Goal: Information Seeking & Learning: Learn about a topic

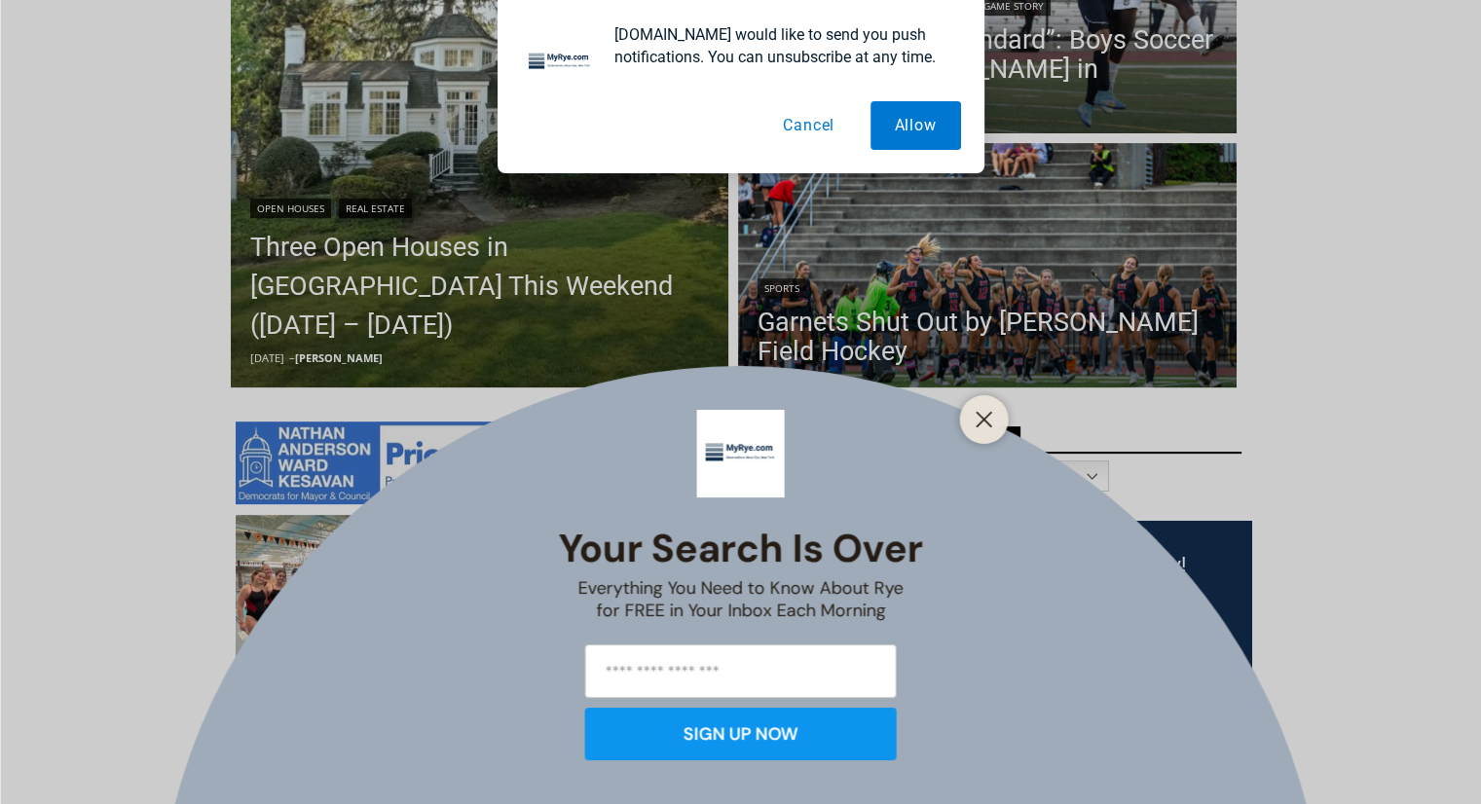
scroll to position [643, 0]
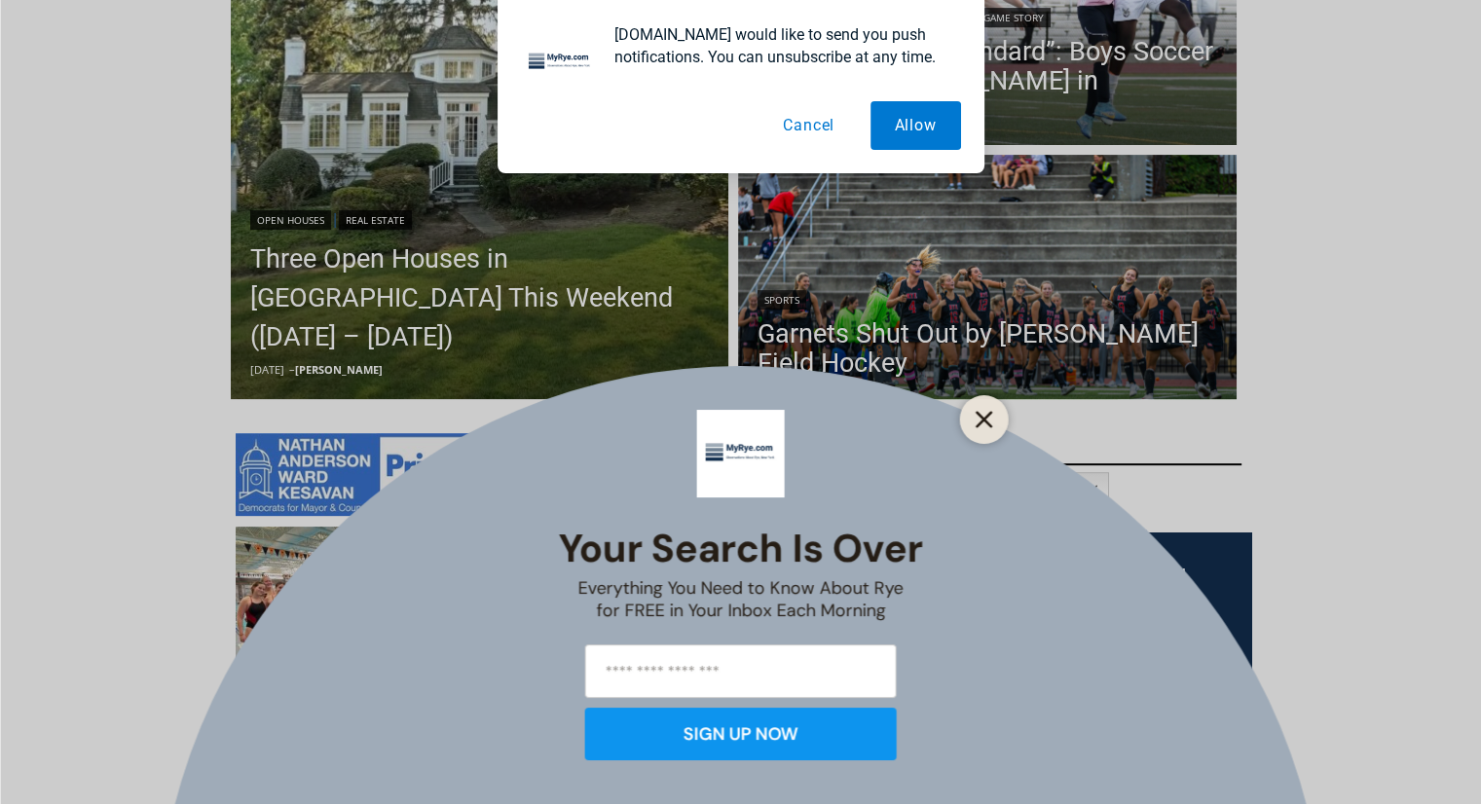
click at [984, 418] on line "Close" at bounding box center [984, 420] width 14 height 14
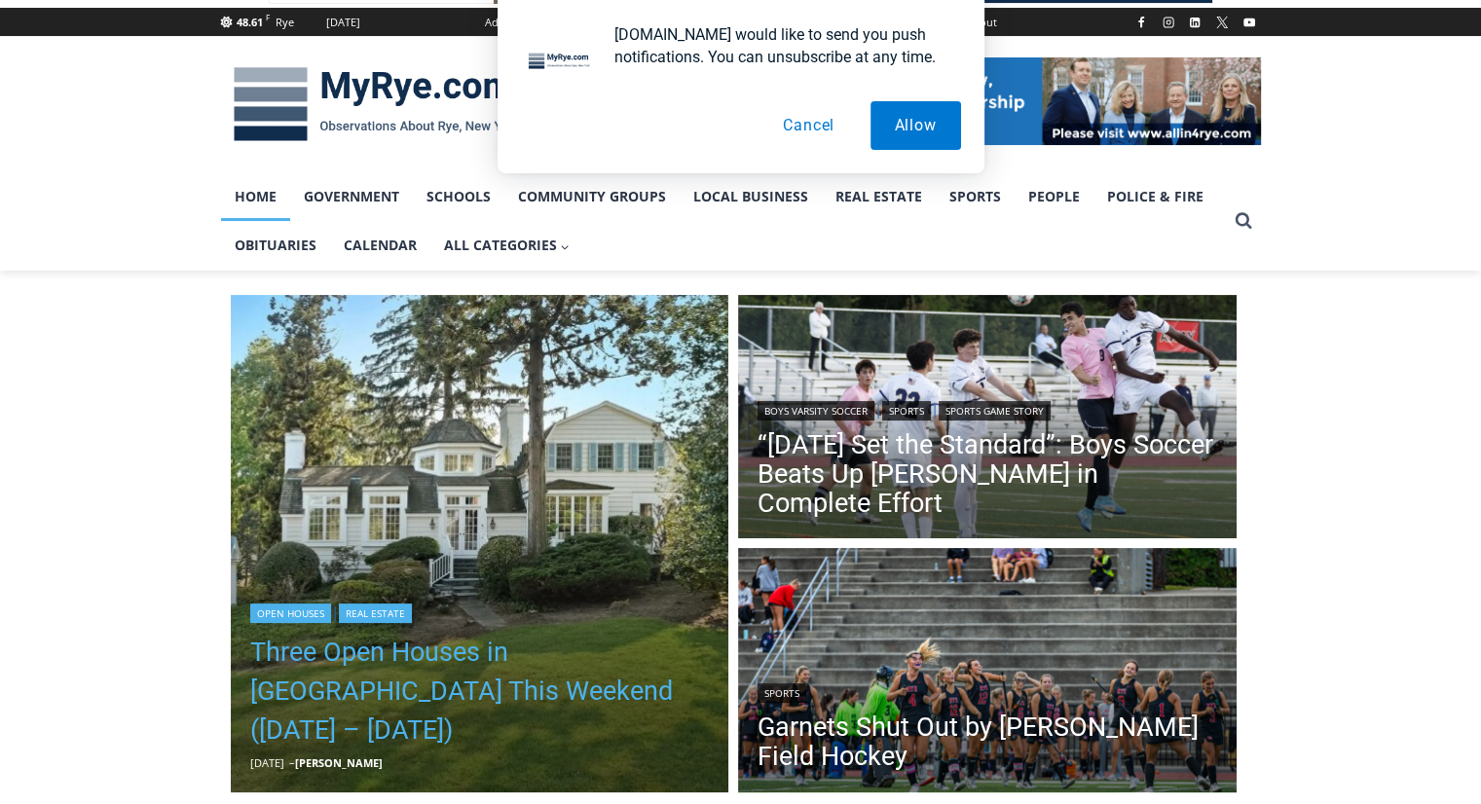
scroll to position [244, 0]
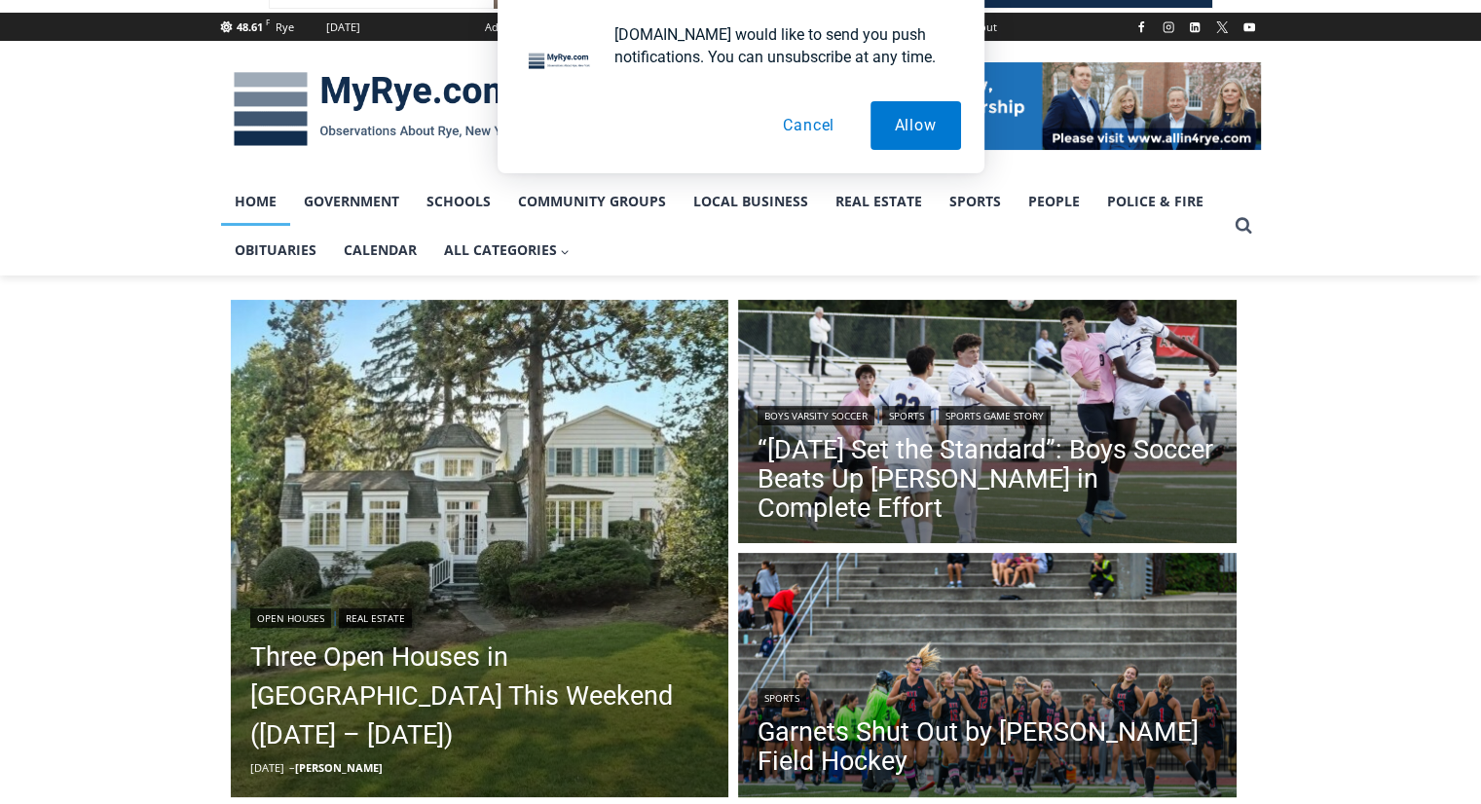
click at [805, 124] on button "Cancel" at bounding box center [809, 125] width 100 height 49
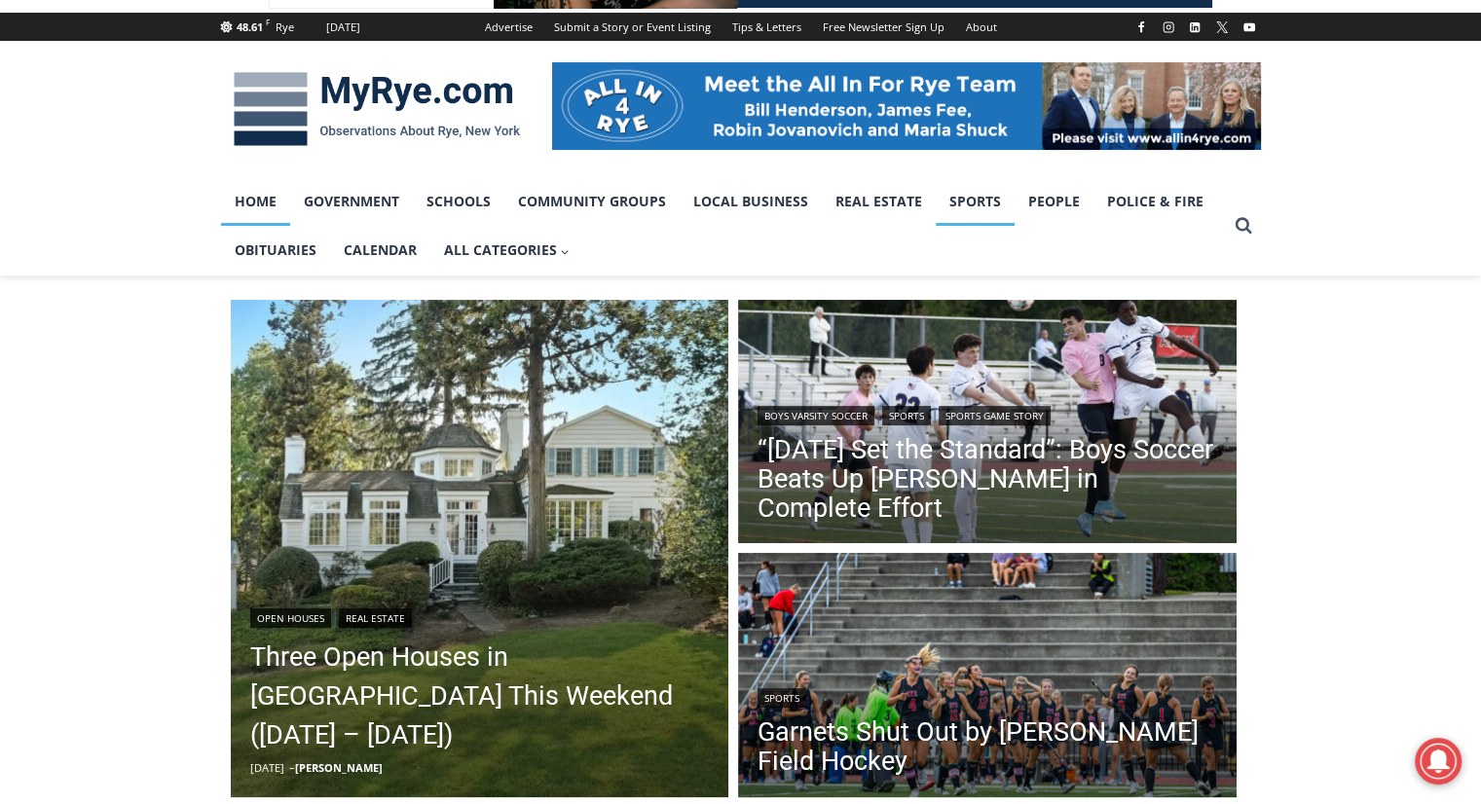
click at [986, 200] on link "Sports" at bounding box center [975, 201] width 79 height 49
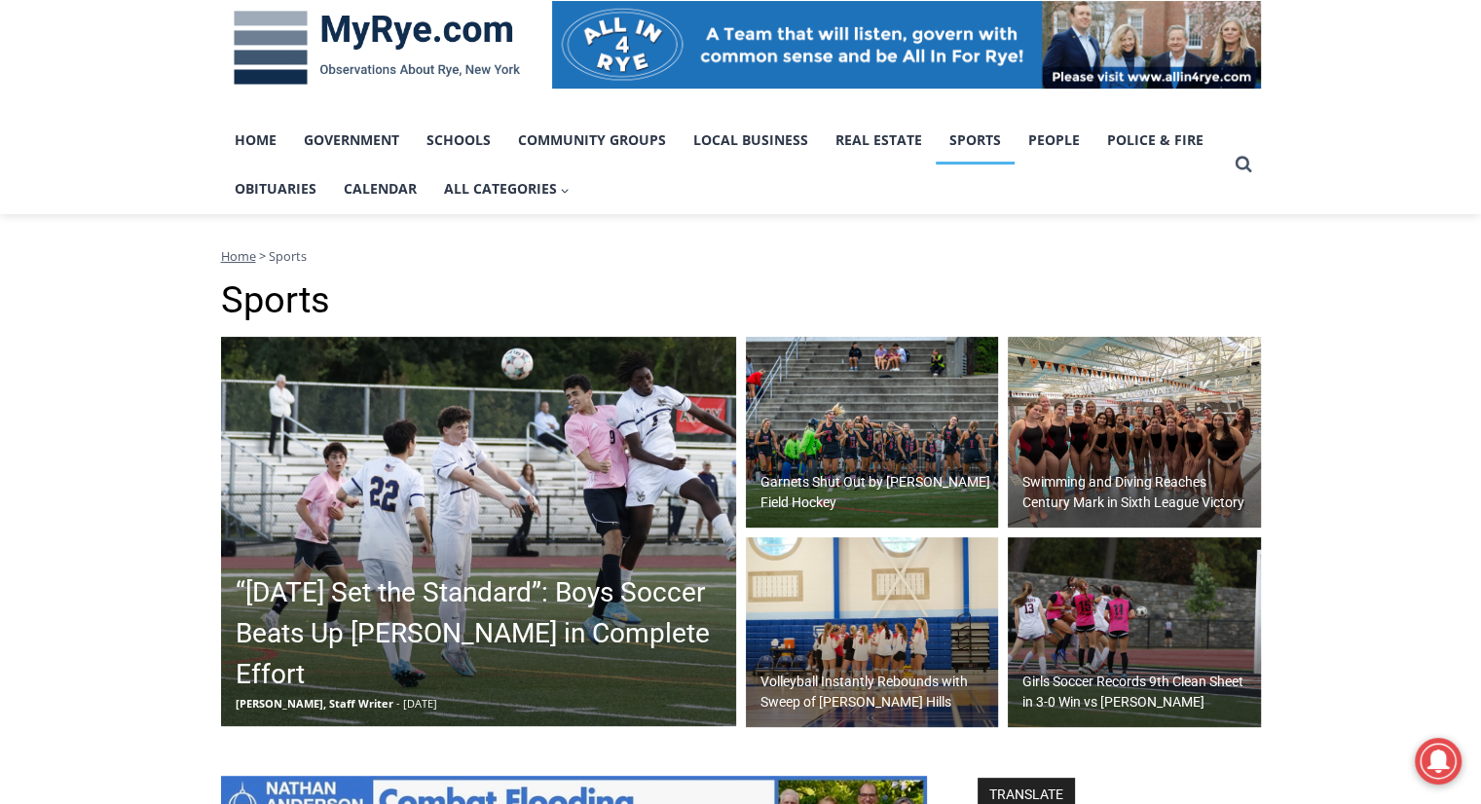
scroll to position [314, 0]
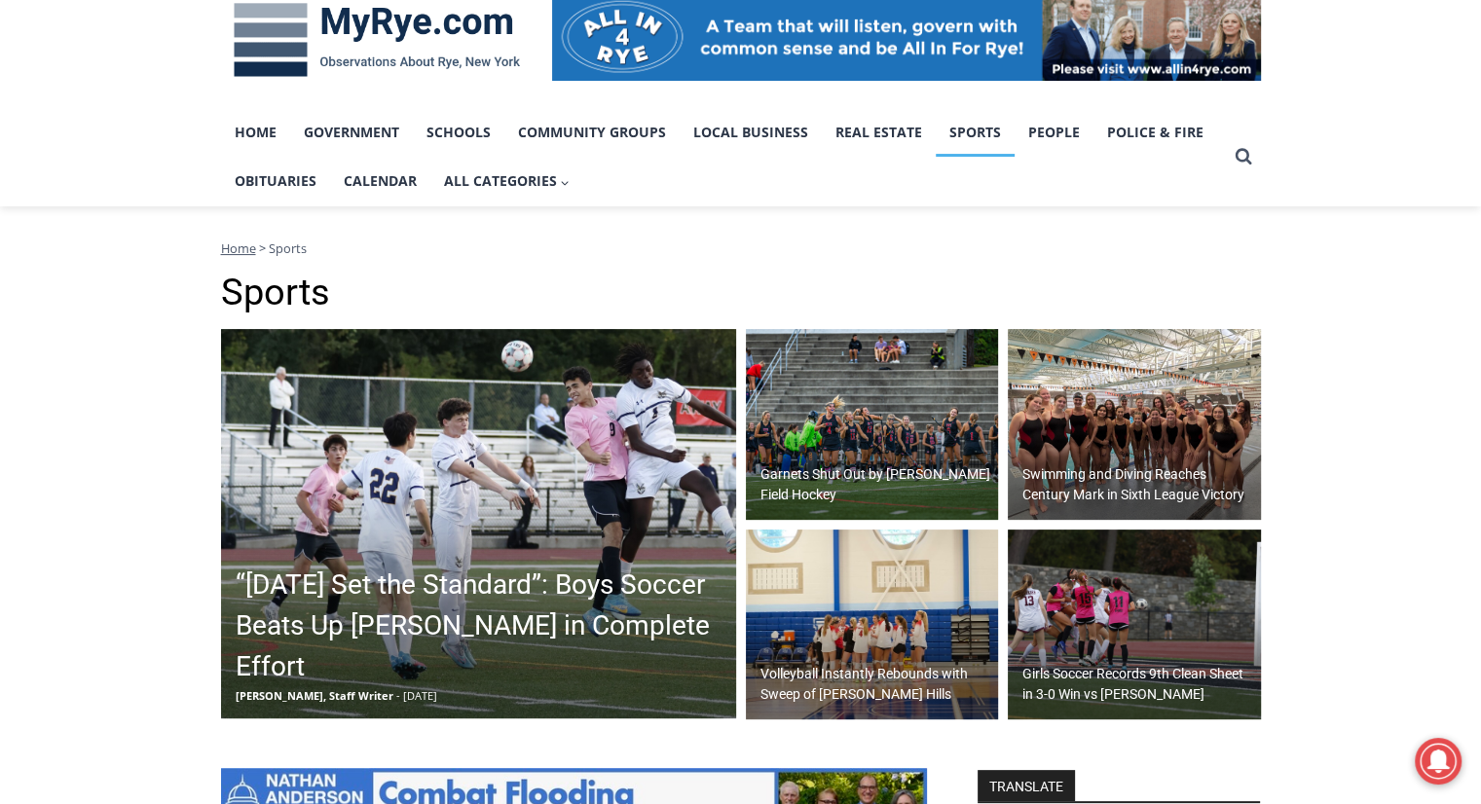
click at [885, 456] on img at bounding box center [872, 424] width 253 height 191
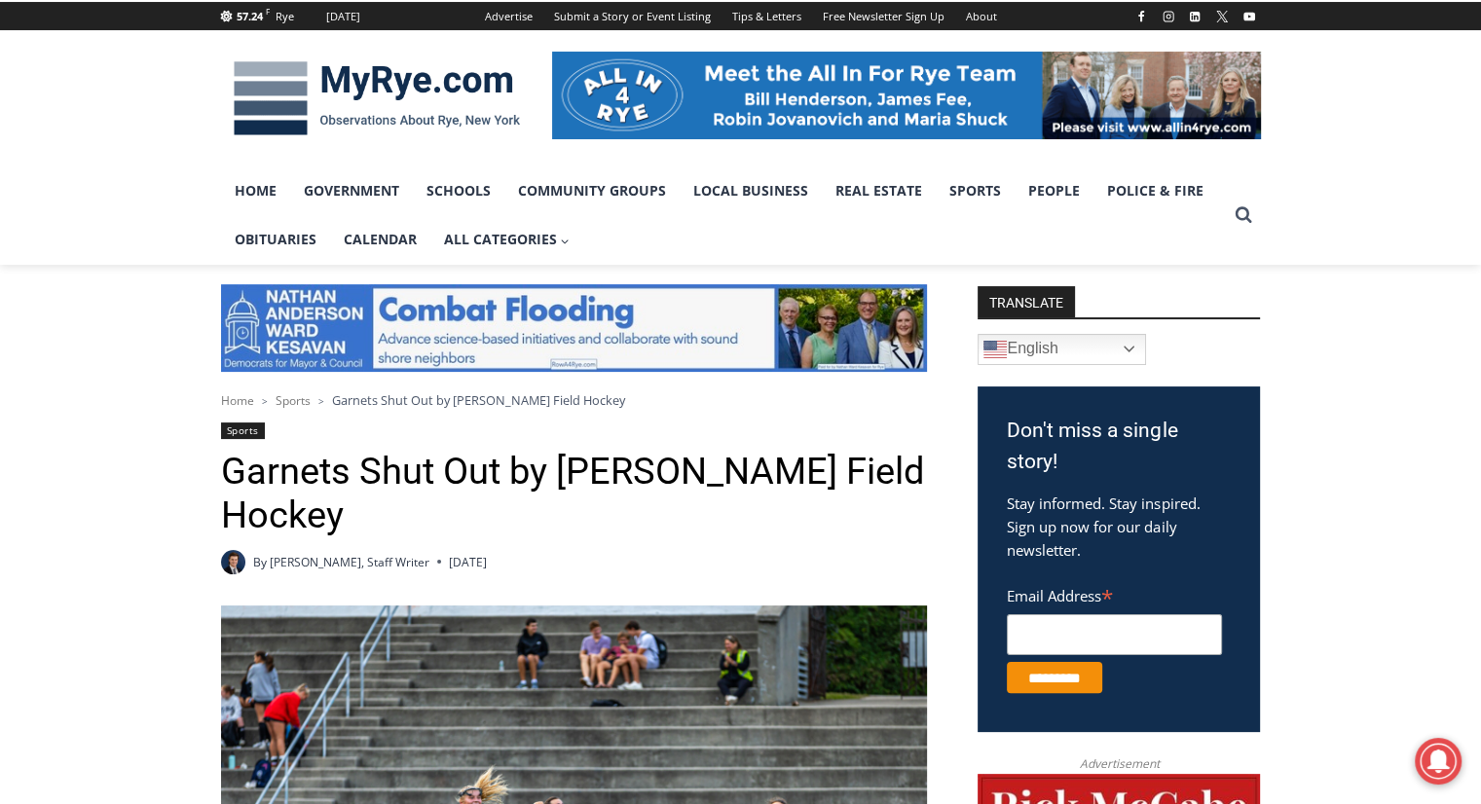
scroll to position [296, 0]
